Goal: Task Accomplishment & Management: Use online tool/utility

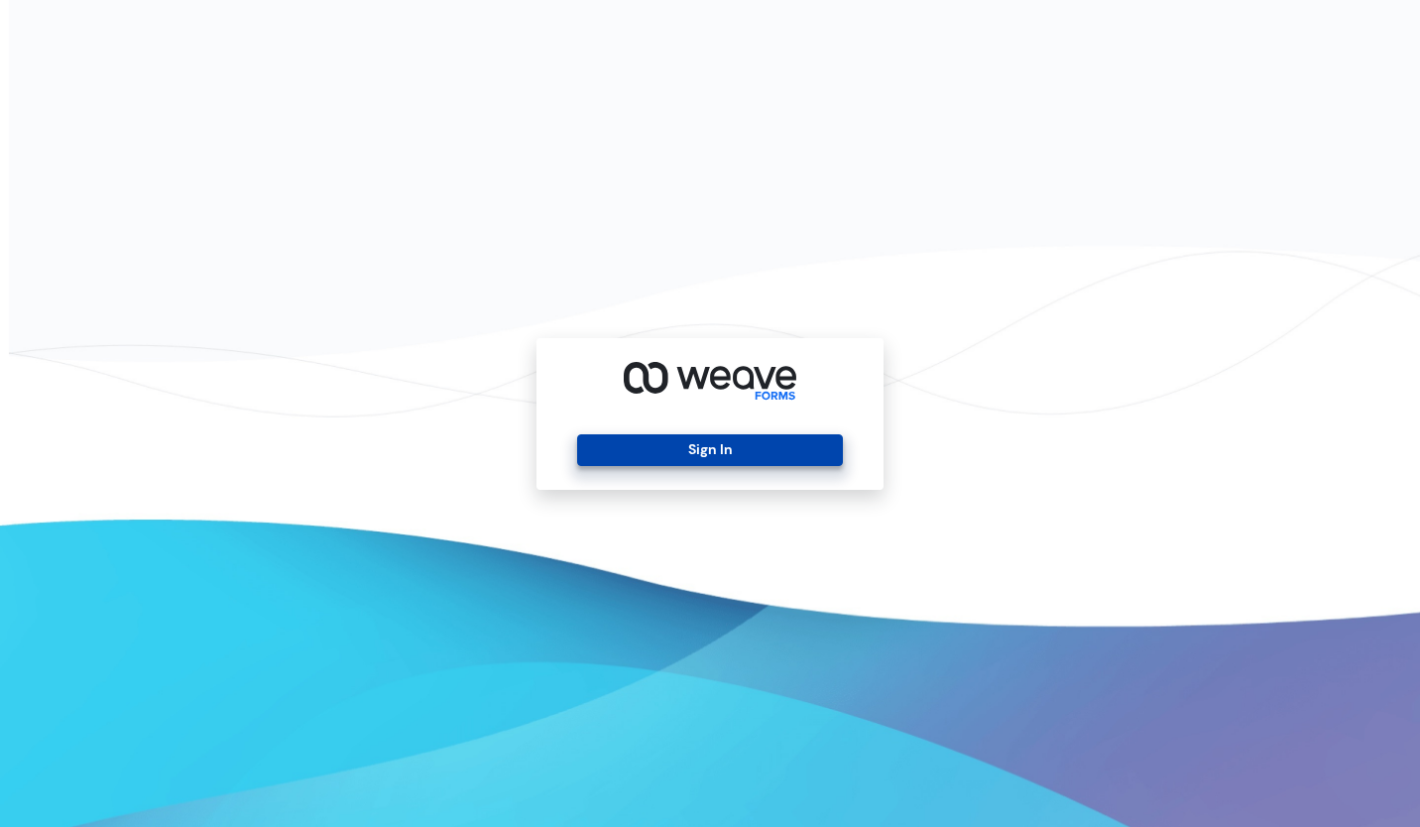
click at [701, 440] on button "Sign In" at bounding box center [709, 450] width 265 height 32
